Goal: Communication & Community: Share content

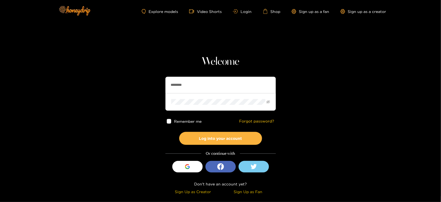
type input "********"
click at [179, 132] on button "Log into your account" at bounding box center [220, 138] width 83 height 13
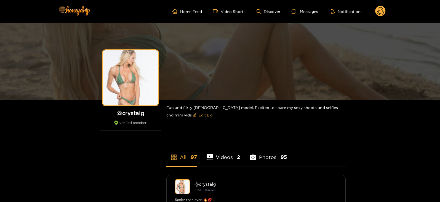
click at [314, 15] on ul "Home Feed Video Shorts Discover Messages Notifications" at bounding box center [278, 11] width 213 height 11
click at [307, 13] on div "Messages" at bounding box center [305, 11] width 26 height 6
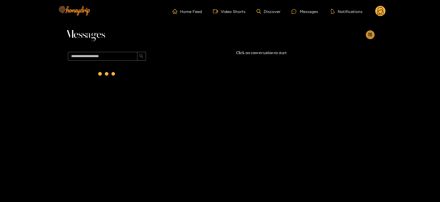
click at [369, 39] on button "button" at bounding box center [370, 34] width 9 height 9
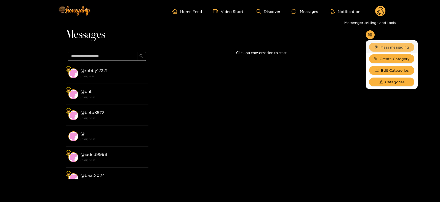
click at [381, 45] on span "Mass messaging" at bounding box center [394, 47] width 29 height 6
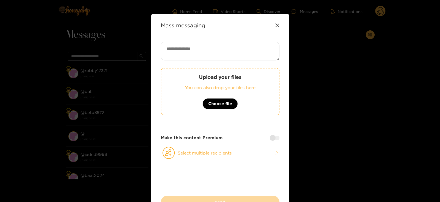
click at [235, 41] on div "Mass messaging Upload your files You can also drop your files here Choose file …" at bounding box center [220, 116] width 138 height 204
click at [235, 44] on textarea at bounding box center [220, 51] width 119 height 19
paste textarea "****"
type textarea "**********"
click at [221, 94] on div "Upload your files You can also drop your files here Choose file" at bounding box center [220, 91] width 119 height 47
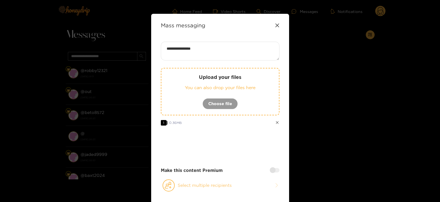
click at [169, 180] on circle at bounding box center [169, 186] width 12 height 12
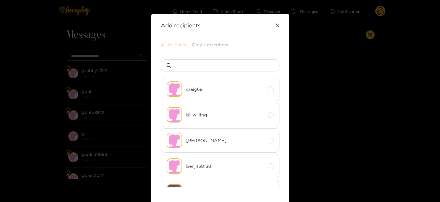
click at [184, 45] on button "All followers" at bounding box center [174, 45] width 27 height 7
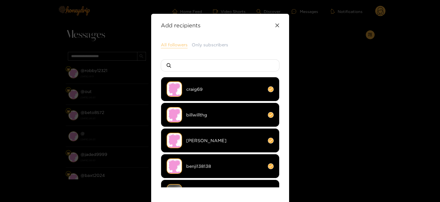
scroll to position [73, 0]
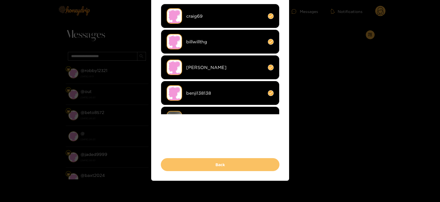
click at [178, 158] on button "Back" at bounding box center [220, 164] width 119 height 13
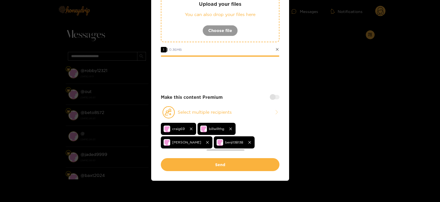
click at [178, 158] on button "Send" at bounding box center [220, 164] width 119 height 13
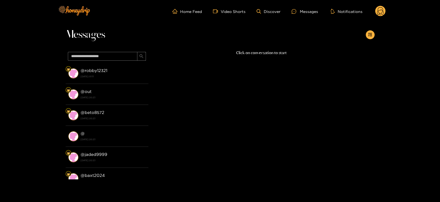
click at [382, 13] on icon at bounding box center [380, 12] width 7 height 10
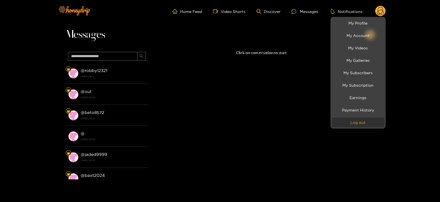
click at [353, 120] on button "Log out" at bounding box center [358, 123] width 52 height 10
